Goal: Check status: Check status

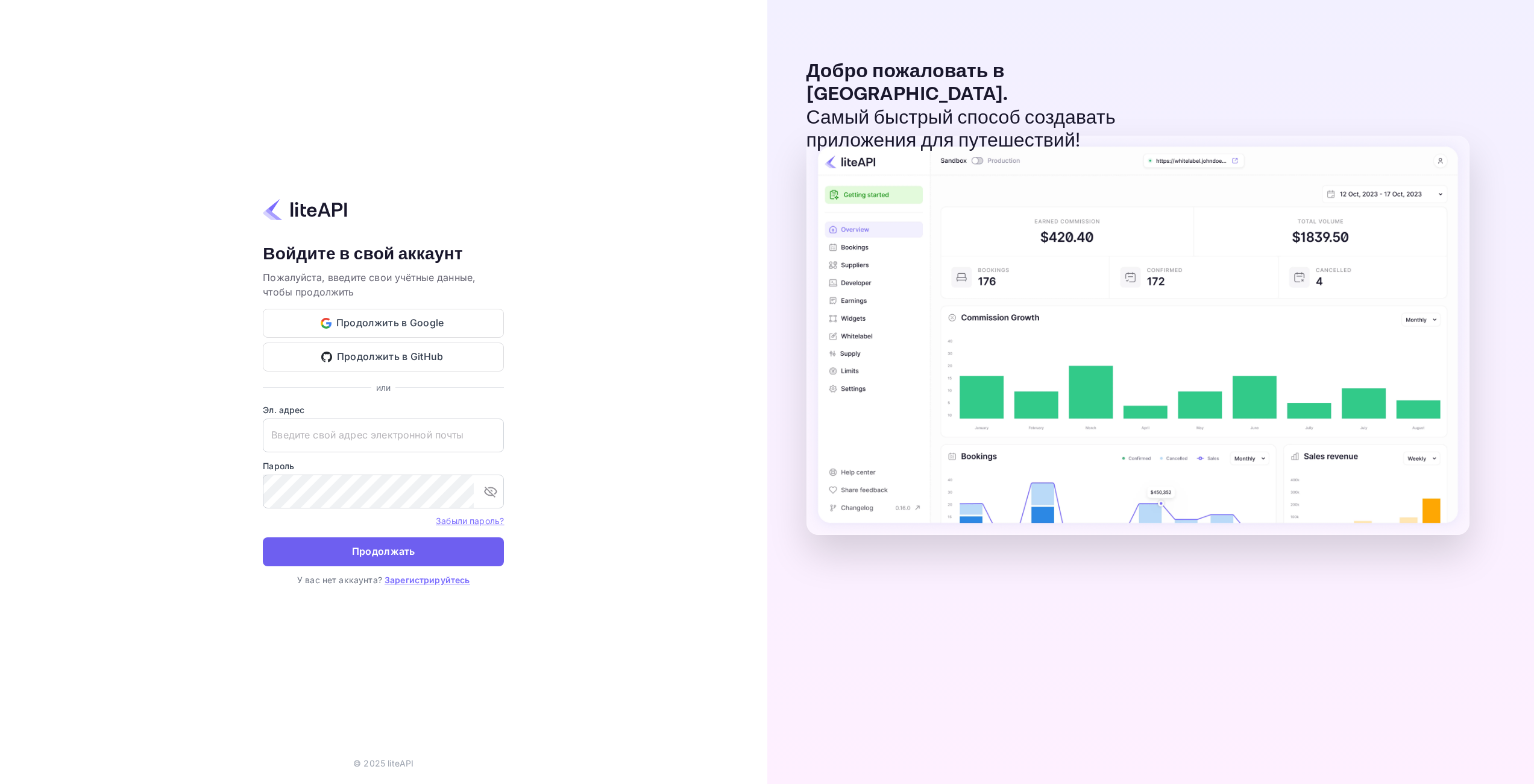
type input "adminpassword_support@yandex-team.ru"
drag, startPoint x: 374, startPoint y: 548, endPoint x: 402, endPoint y: 540, distance: 29.1
click at [374, 548] on ya-tr-span "Продолжать" at bounding box center [383, 551] width 63 height 17
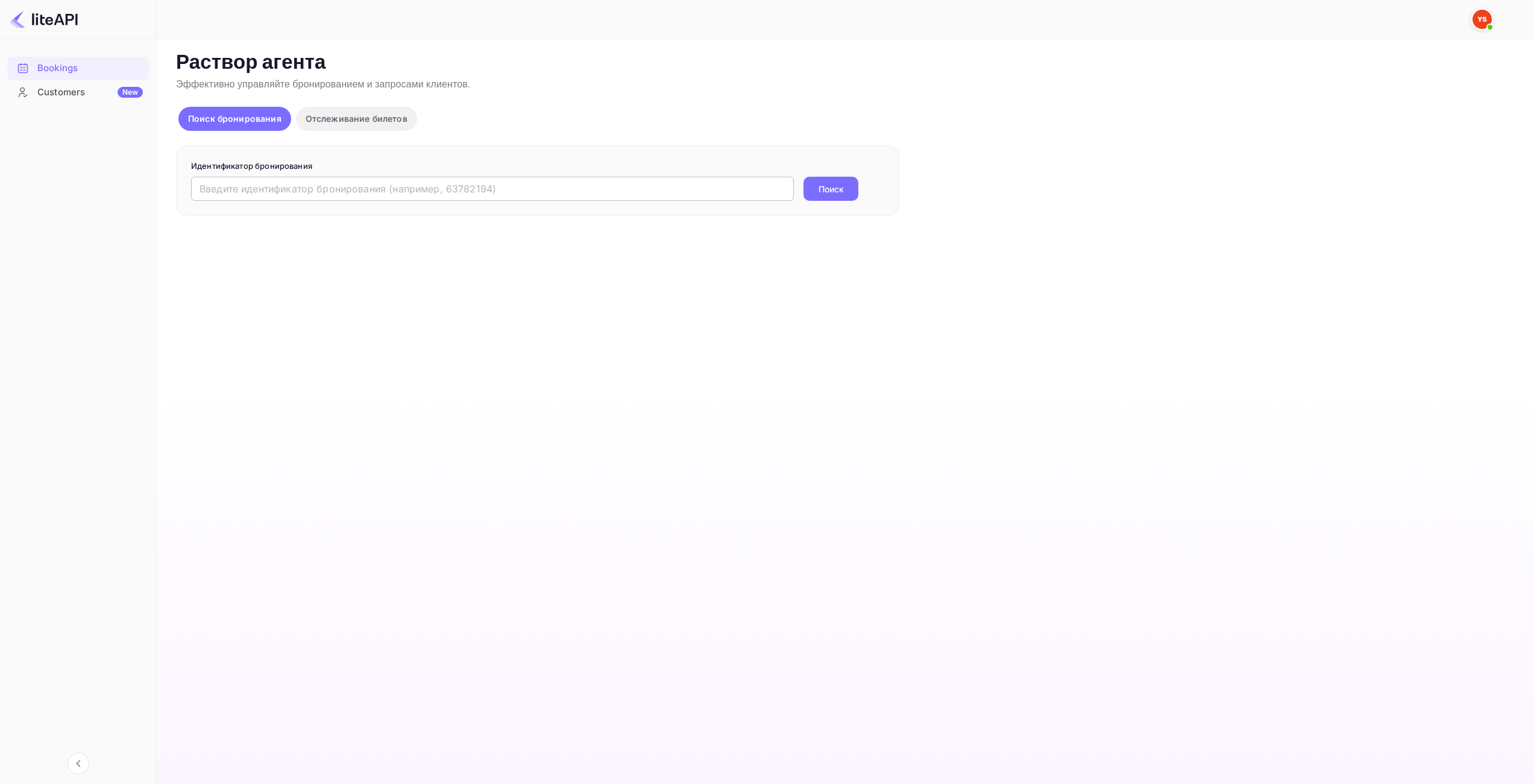
click at [278, 184] on input "text" at bounding box center [492, 188] width 603 height 24
paste input "9269061"
type input "9269061"
click at [831, 181] on button "Поиск" at bounding box center [831, 188] width 55 height 24
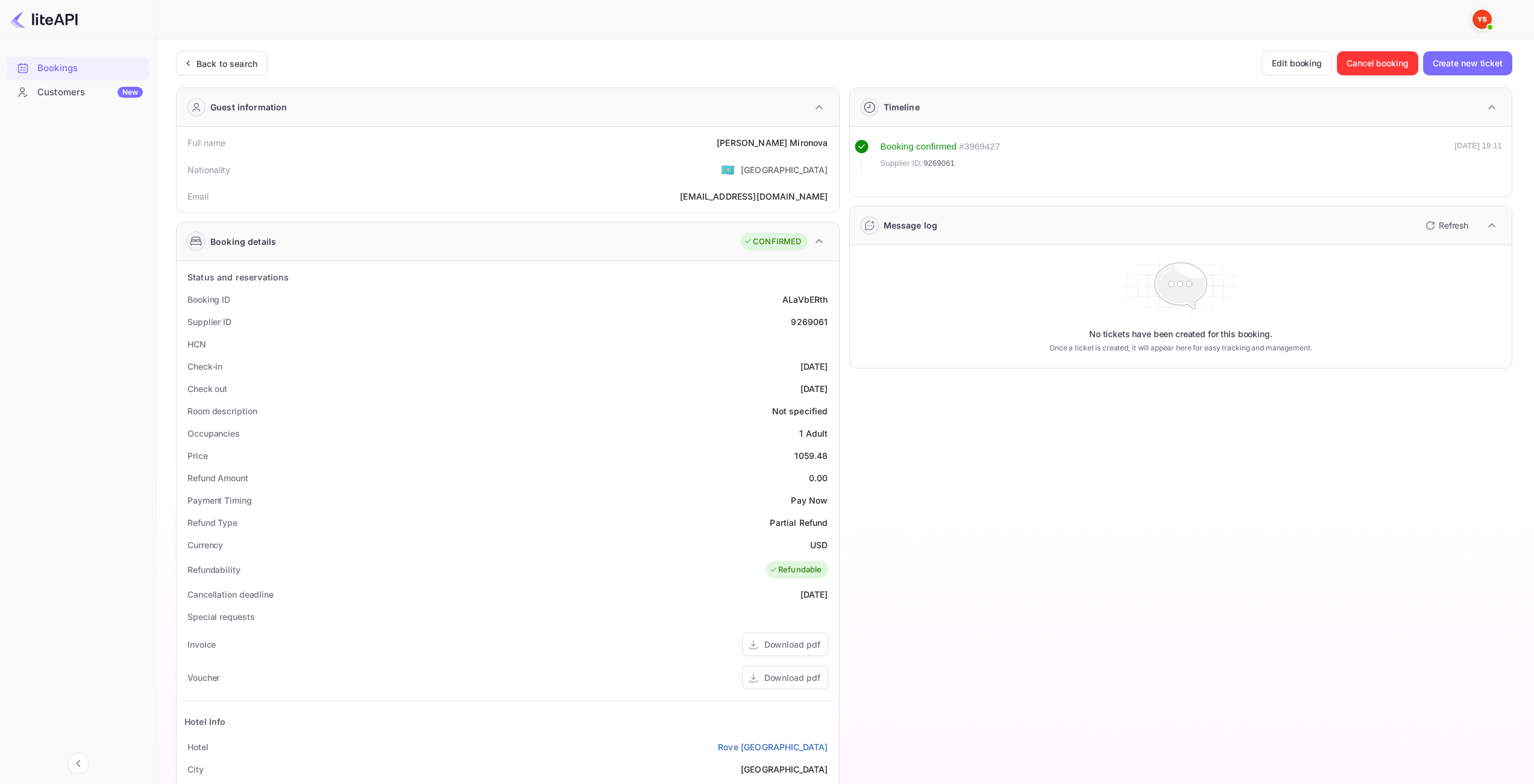
click at [807, 457] on div "1059.48" at bounding box center [811, 455] width 33 height 13
copy div "1059.48"
click at [818, 543] on div "USD" at bounding box center [819, 544] width 18 height 13
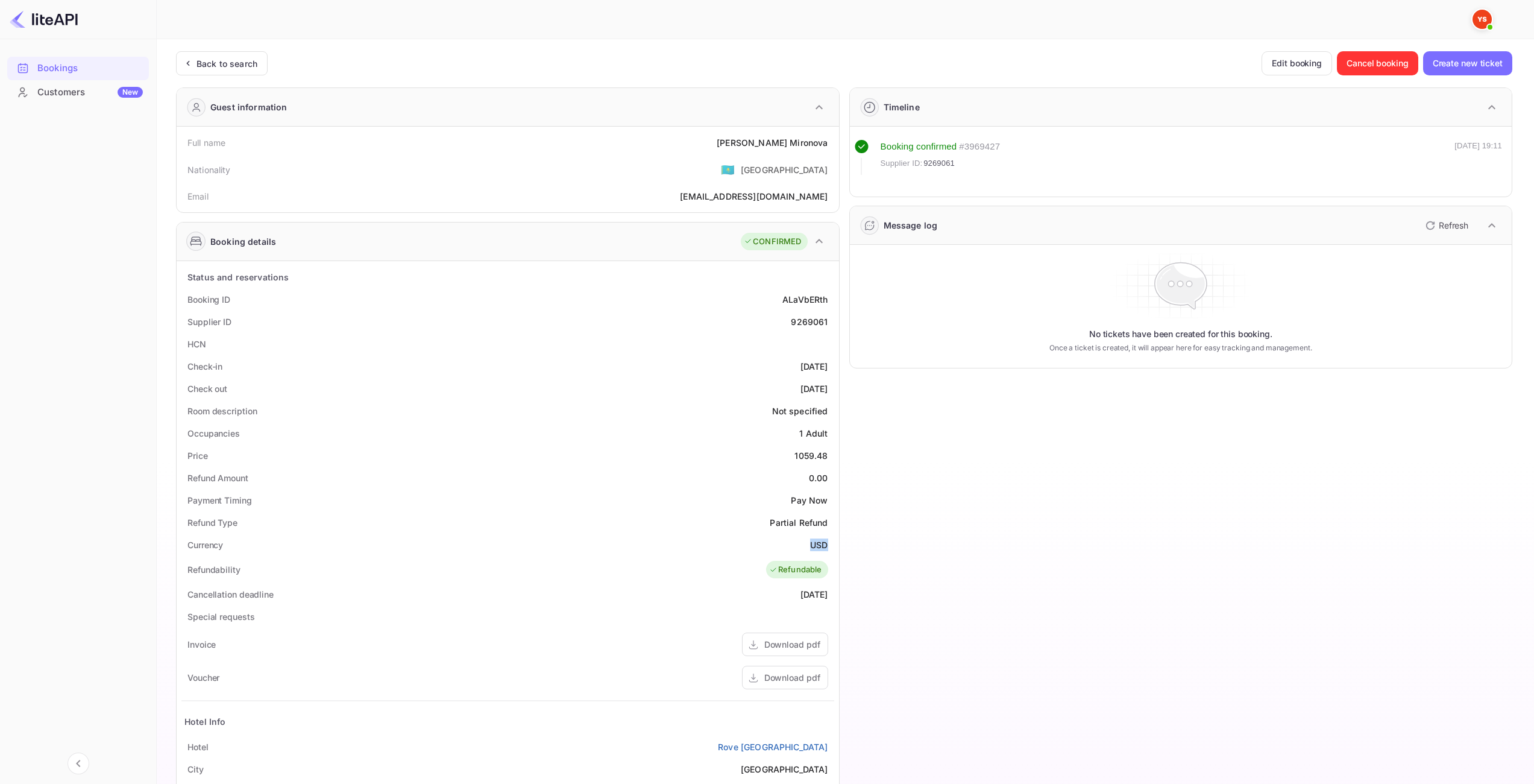
copy div "USD"
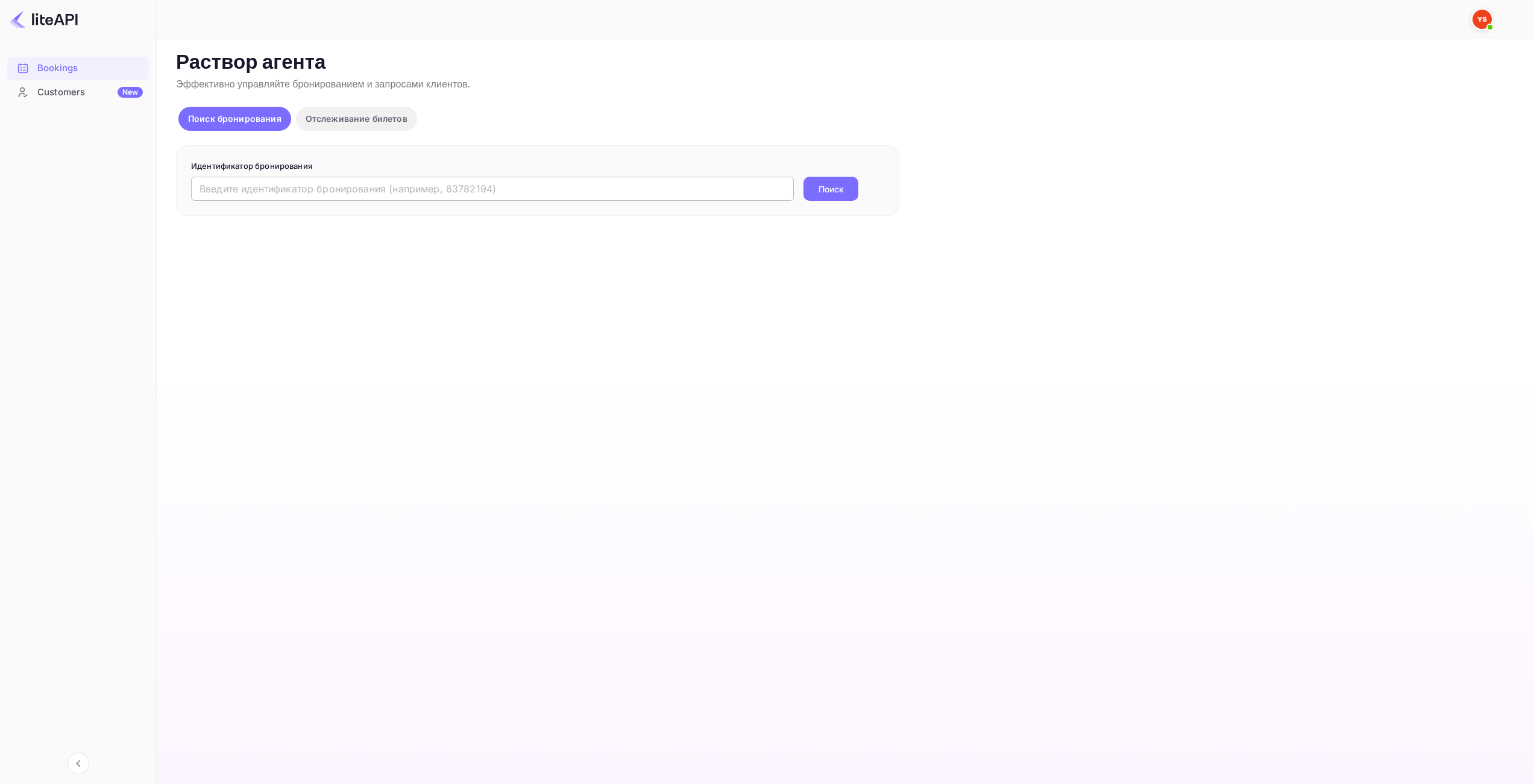
click at [584, 190] on input "text" at bounding box center [492, 188] width 603 height 24
paste input "9156061"
type input "9156061"
click at [814, 194] on button "Поиск" at bounding box center [831, 188] width 55 height 24
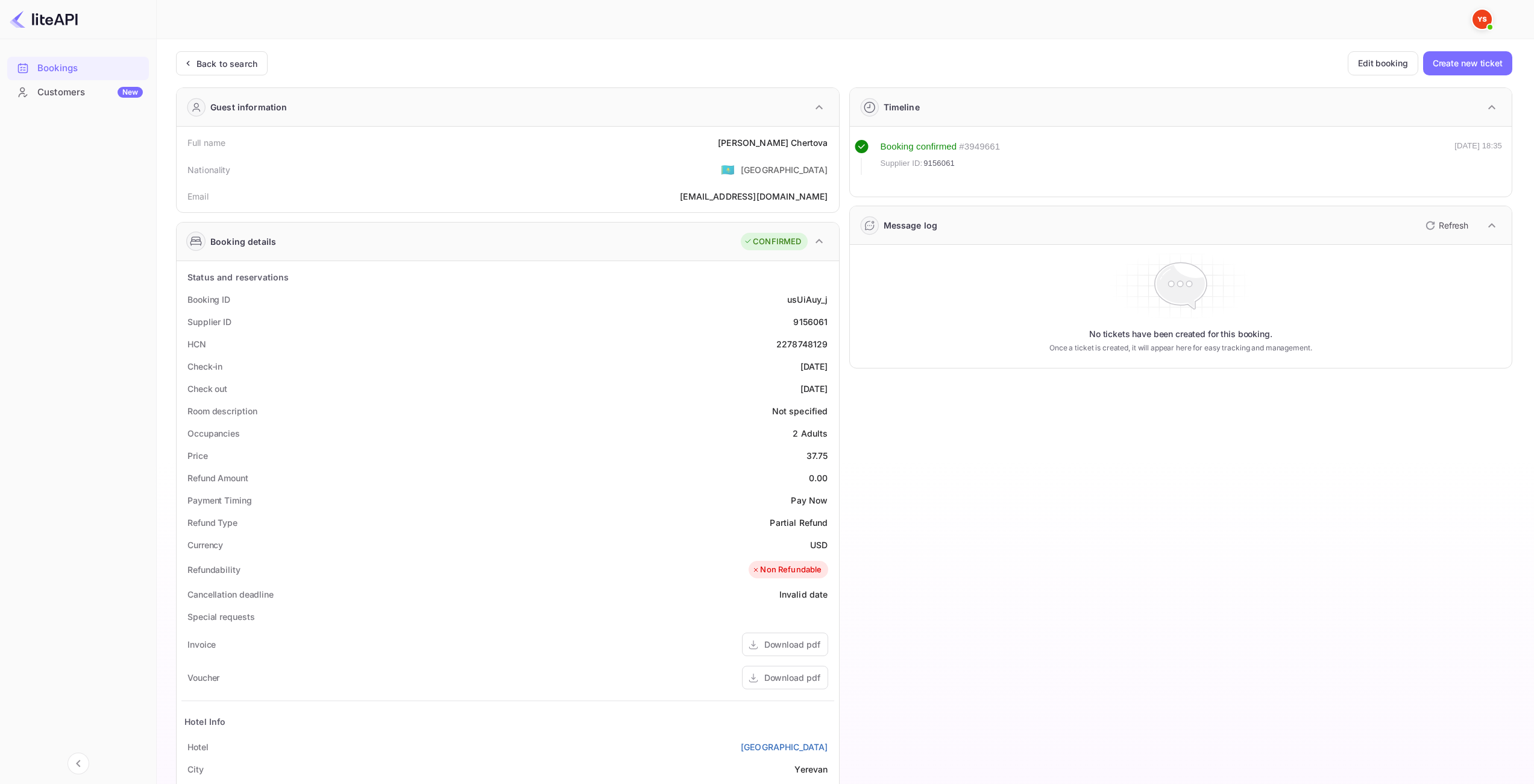
click at [822, 453] on div "37.75" at bounding box center [817, 455] width 21 height 13
copy div "37.75"
click at [816, 447] on div "Price 37.75" at bounding box center [507, 455] width 653 height 22
click at [814, 450] on div "37.75" at bounding box center [817, 455] width 21 height 13
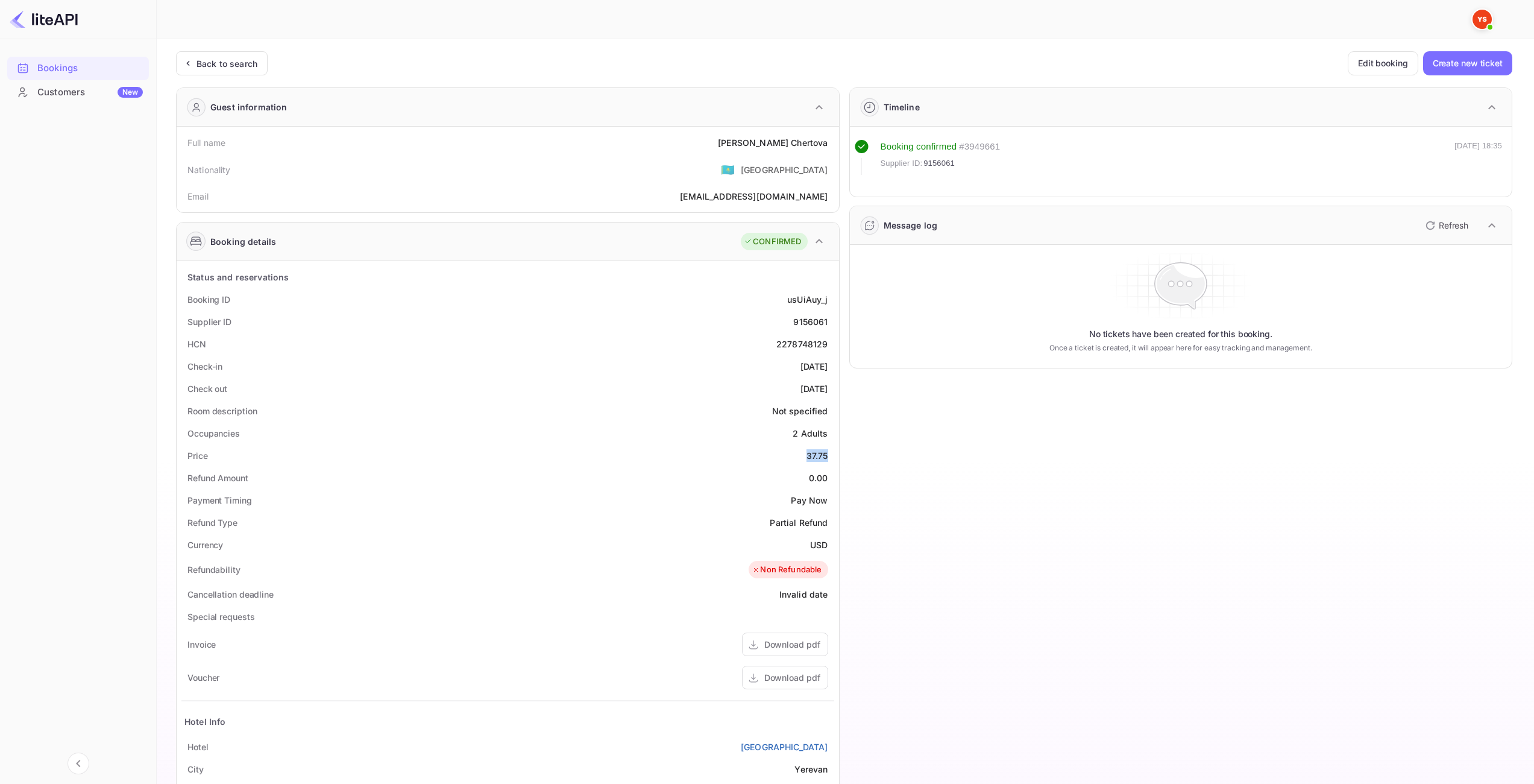
click at [814, 450] on div "37.75" at bounding box center [817, 455] width 21 height 13
copy div "37.75"
click at [819, 541] on div "USD" at bounding box center [819, 544] width 18 height 13
copy div "USD"
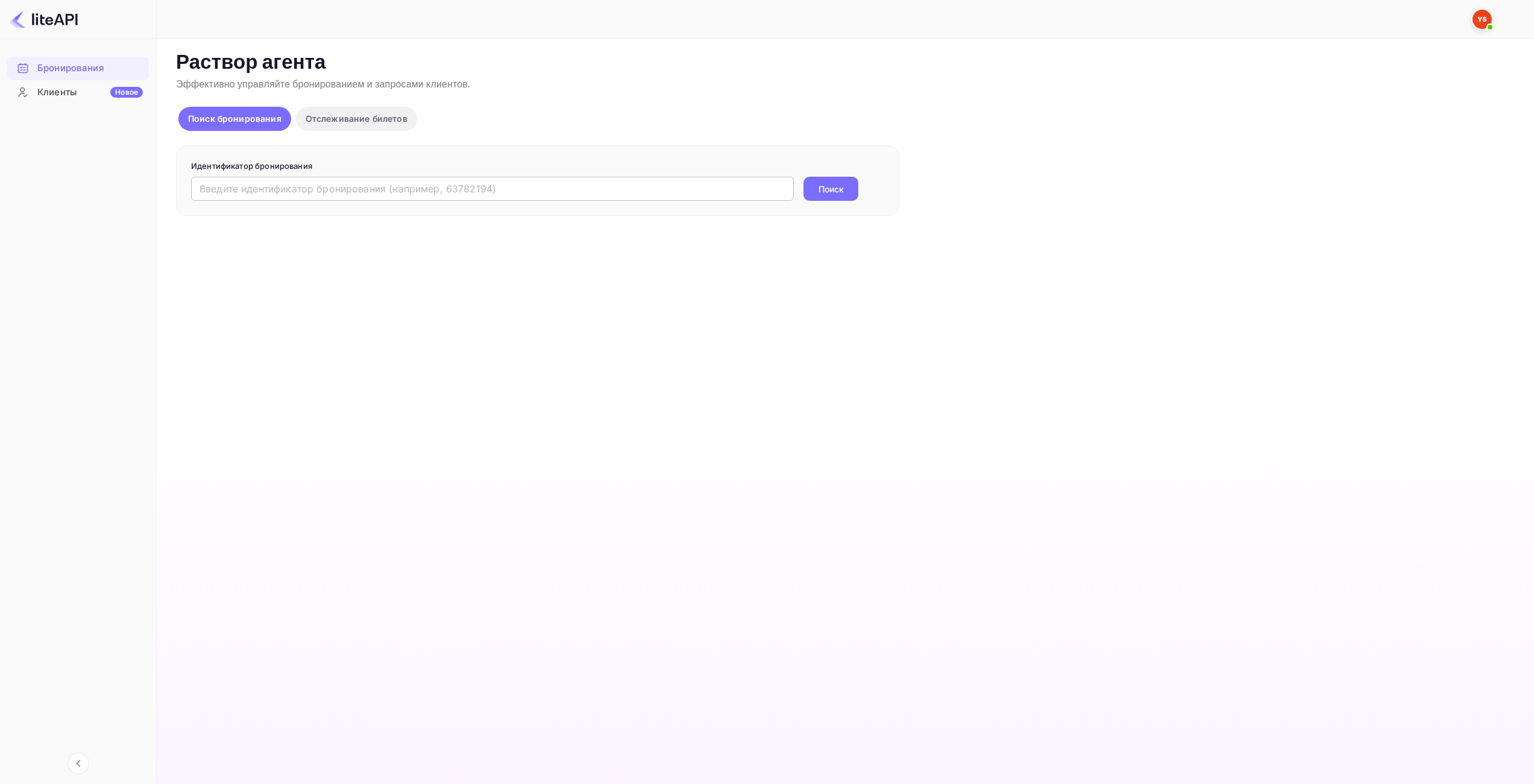
click at [519, 197] on input "text" at bounding box center [492, 188] width 603 height 24
paste input "8632580"
type input "8632580"
click at [826, 194] on ya-tr-span "Поиск" at bounding box center [831, 189] width 25 height 13
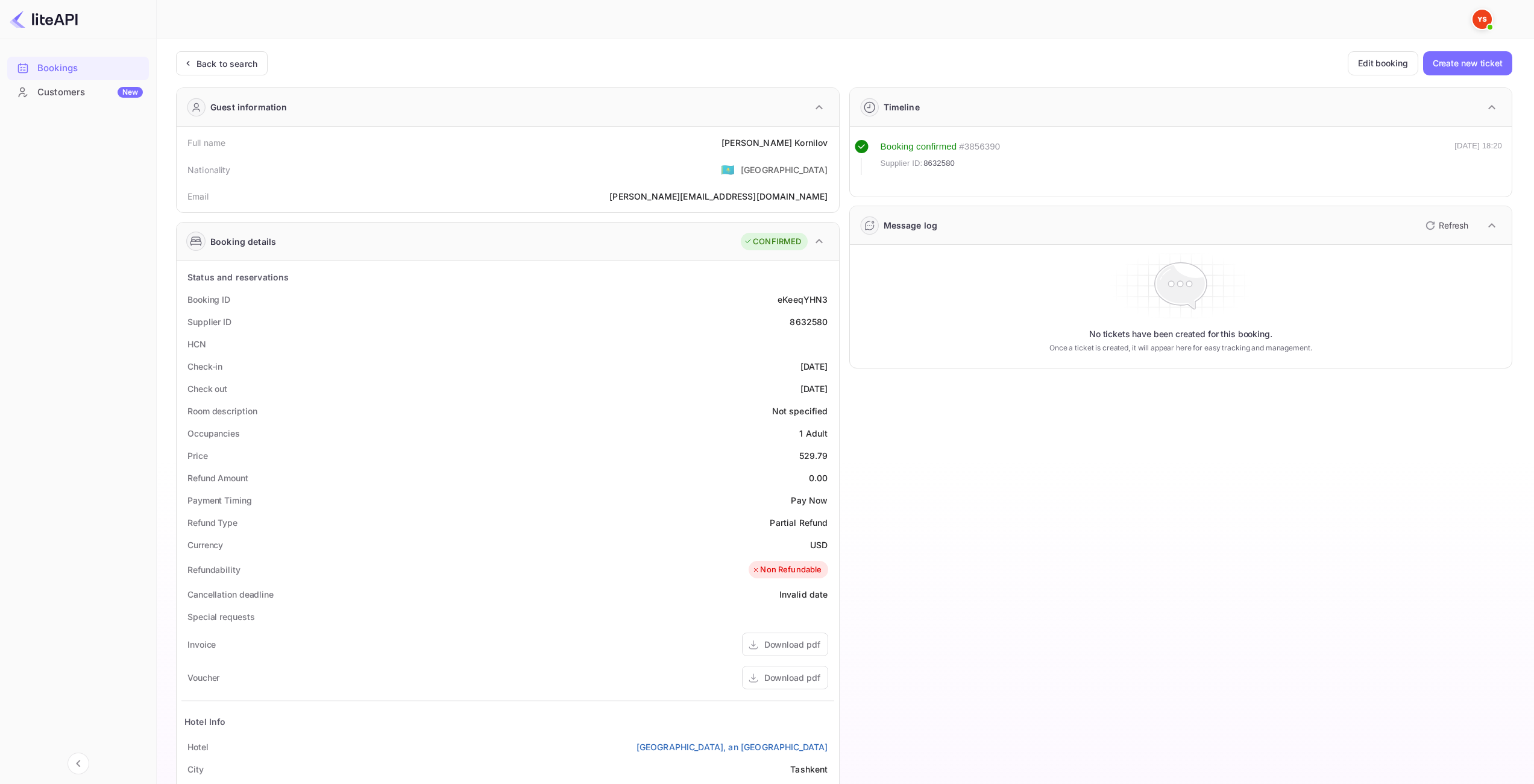
click at [814, 455] on div "529.79" at bounding box center [814, 455] width 29 height 13
copy div "529.79"
click at [820, 453] on div "529.79" at bounding box center [814, 455] width 29 height 13
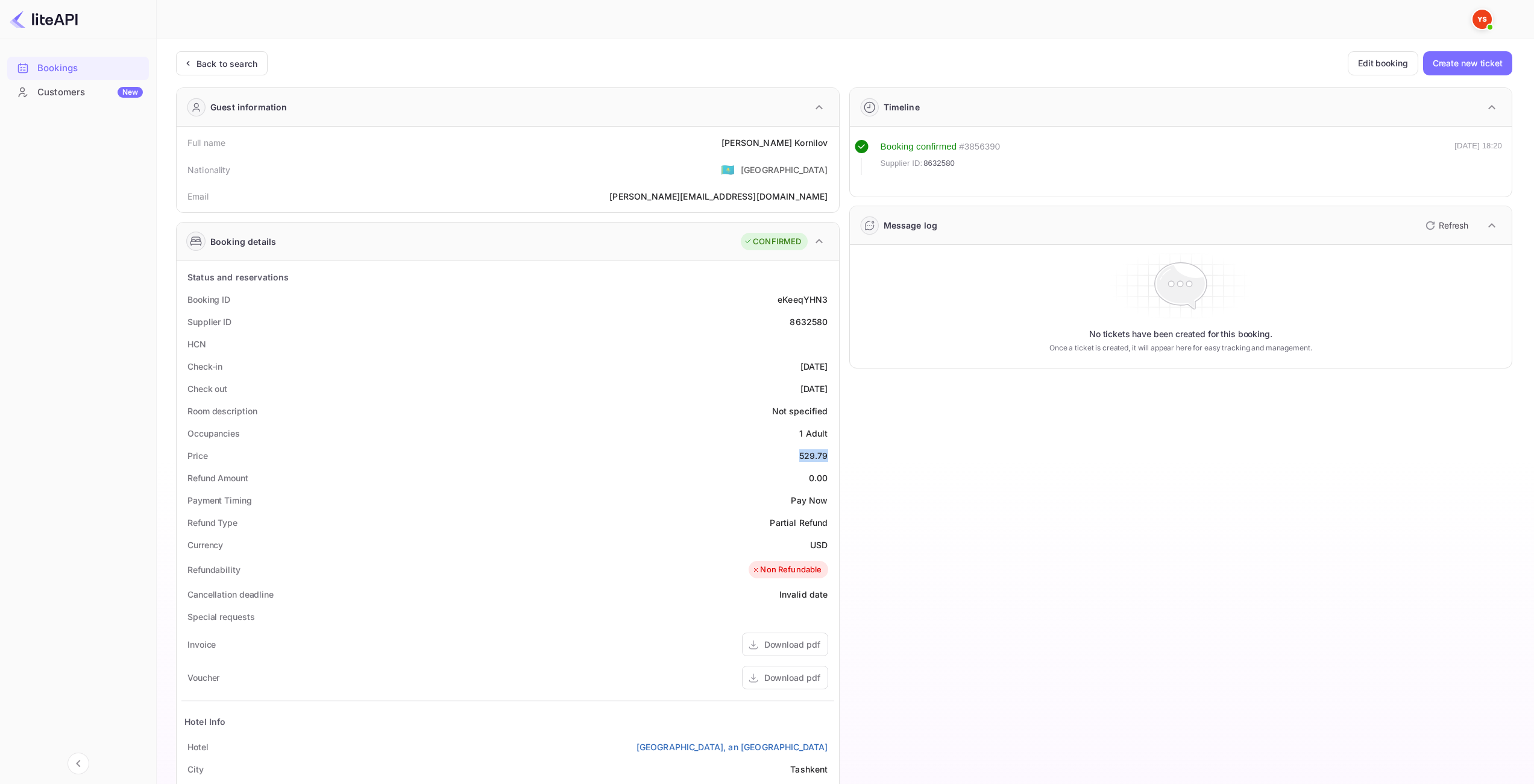
copy div "529.79"
click at [819, 544] on div "USD" at bounding box center [819, 544] width 18 height 13
copy div "USD"
